Goal: Transaction & Acquisition: Download file/media

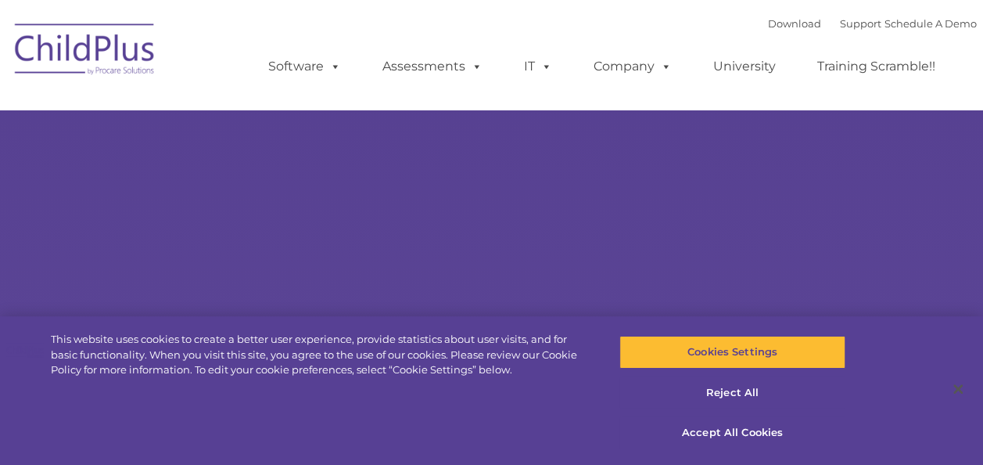
select select "MEDIUM"
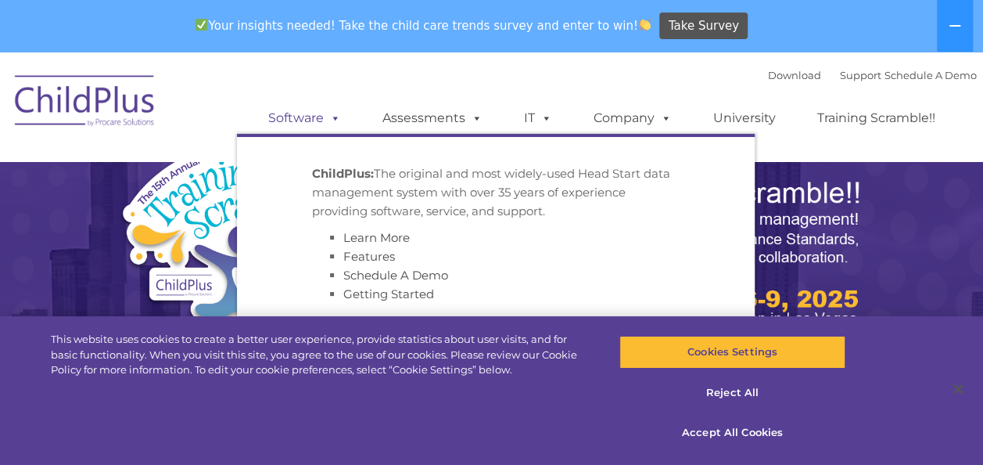
click at [322, 117] on link "Software" at bounding box center [305, 117] width 104 height 31
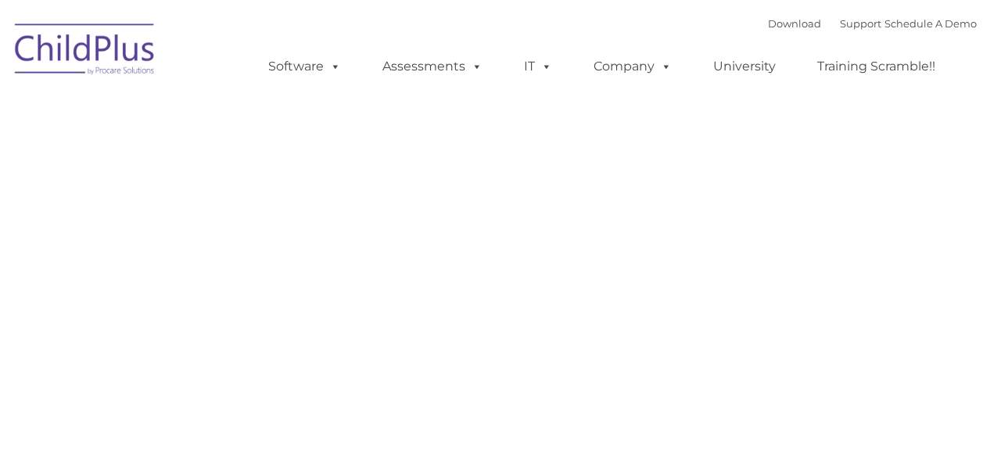
click at [165, 131] on div "Request Pricing ChildPlus is an all-in-one software solution for Head Start, EH…" at bounding box center [492, 426] width 947 height 704
type input ""
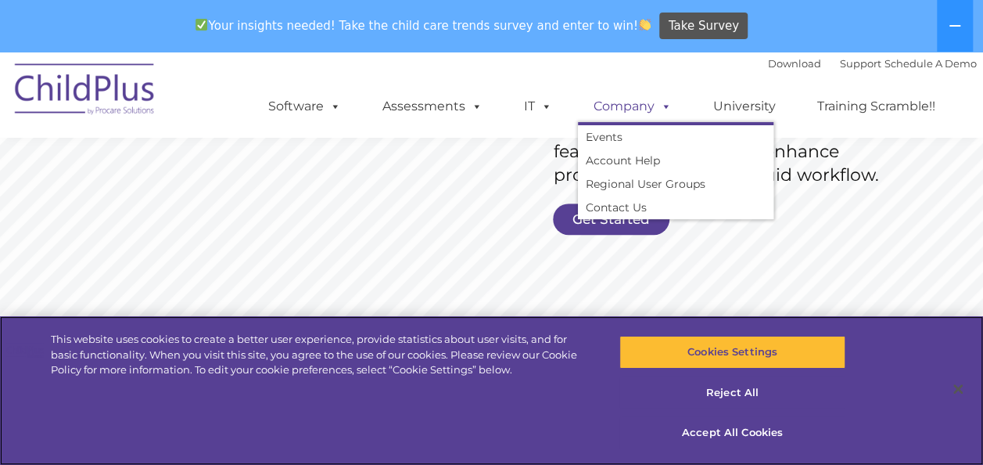
scroll to position [386, 0]
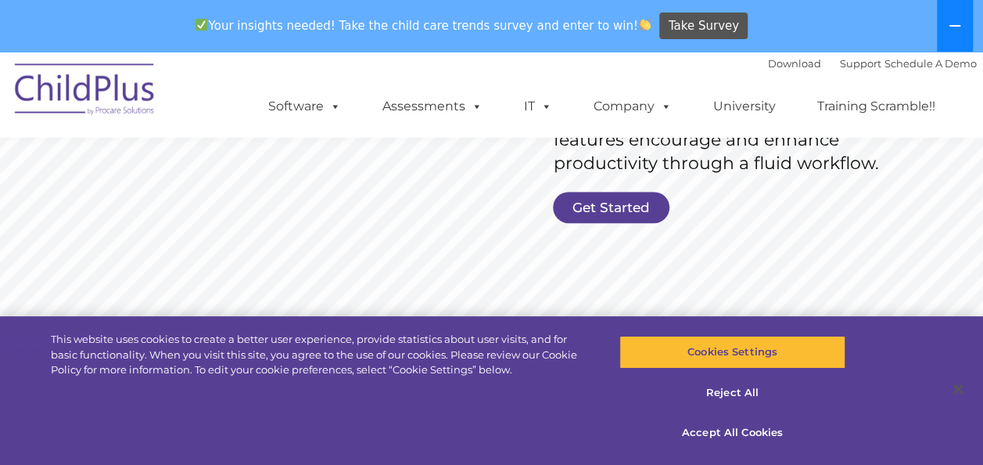
click at [960, 28] on icon at bounding box center [955, 26] width 13 height 13
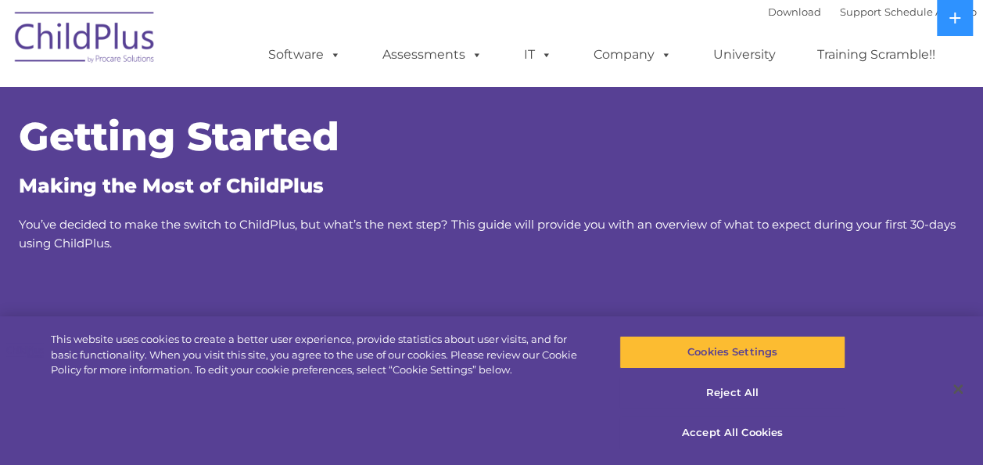
click at [492, 209] on div "Getting Started Making the Most of ChildPlus You’ve decided to make the switch …" at bounding box center [492, 184] width 947 height 135
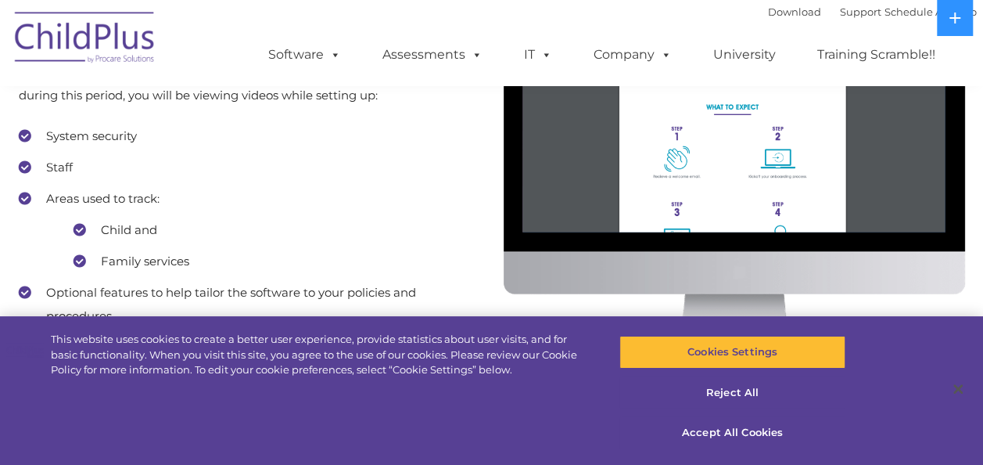
scroll to position [1471, 0]
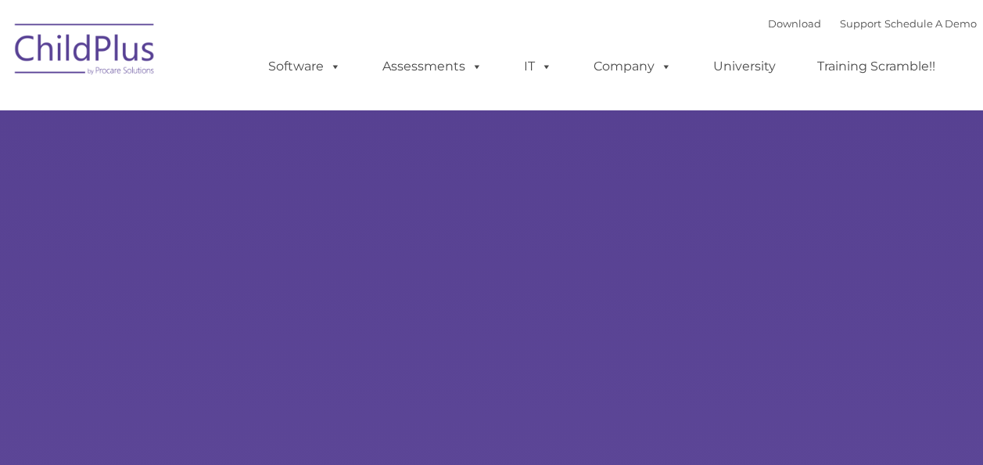
type input ""
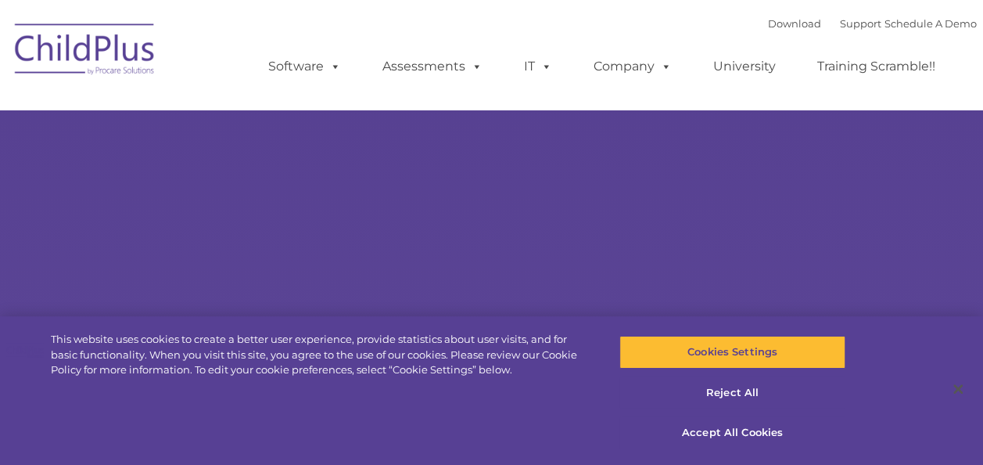
select select "MEDIUM"
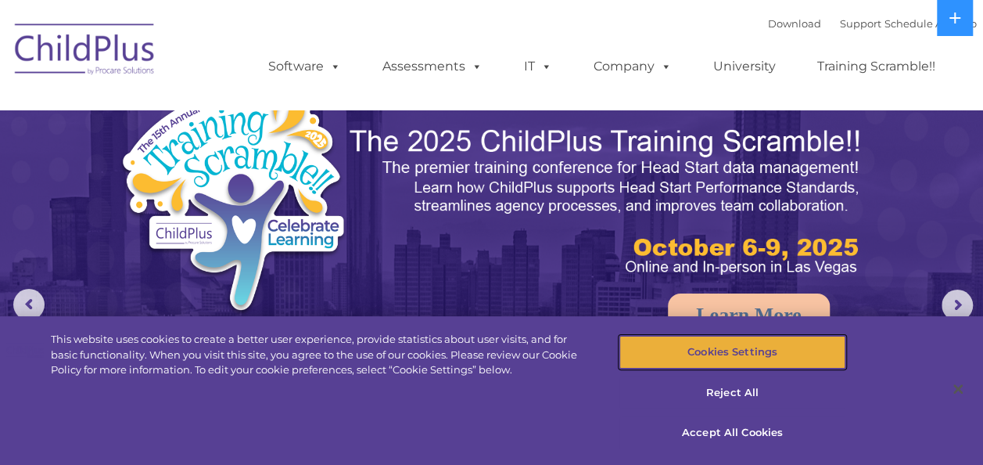
click at [678, 359] on button "Cookies Settings" at bounding box center [733, 352] width 226 height 33
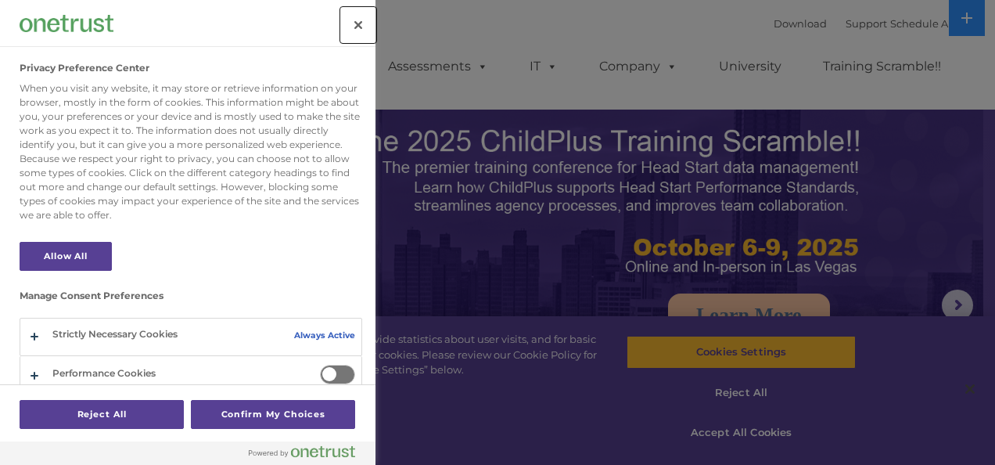
click at [347, 28] on button "Close" at bounding box center [358, 25] width 34 height 34
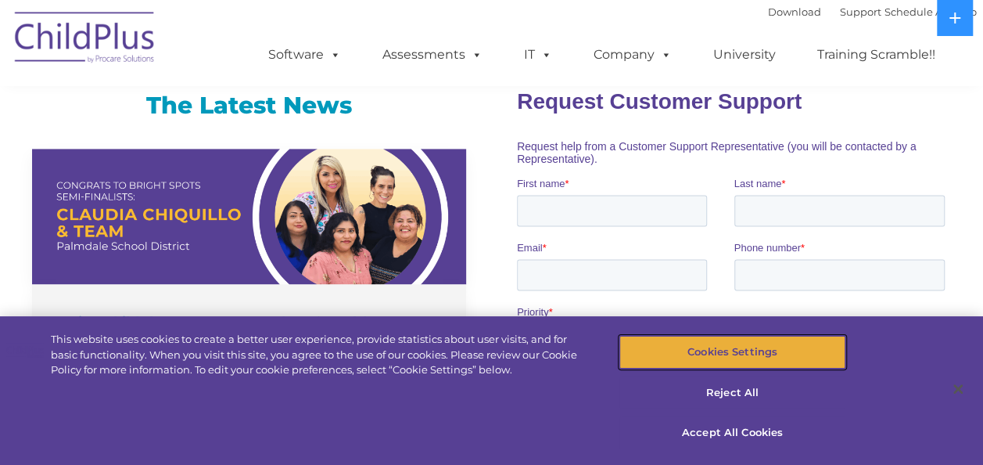
scroll to position [1037, 0]
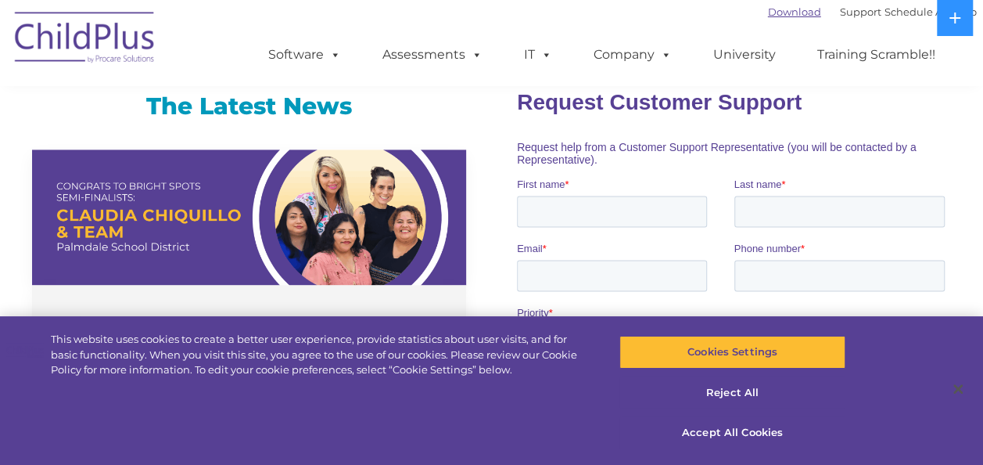
click at [775, 13] on link "Download" at bounding box center [794, 11] width 53 height 13
